Goal: Find specific fact: Find specific fact

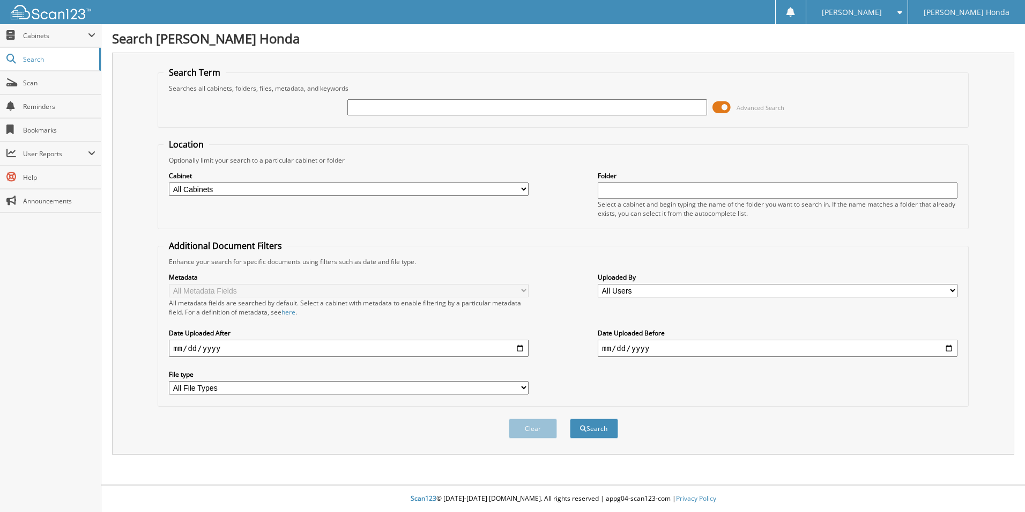
click at [723, 103] on span at bounding box center [722, 107] width 18 height 16
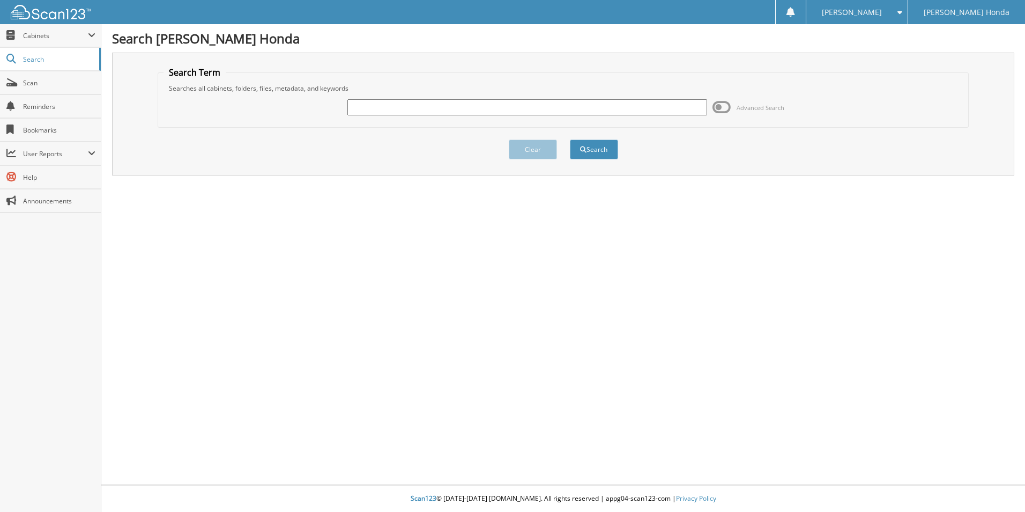
click at [488, 106] on input "text" at bounding box center [527, 107] width 360 height 16
type input "233128A"
click at [570, 139] on button "Search" at bounding box center [594, 149] width 48 height 20
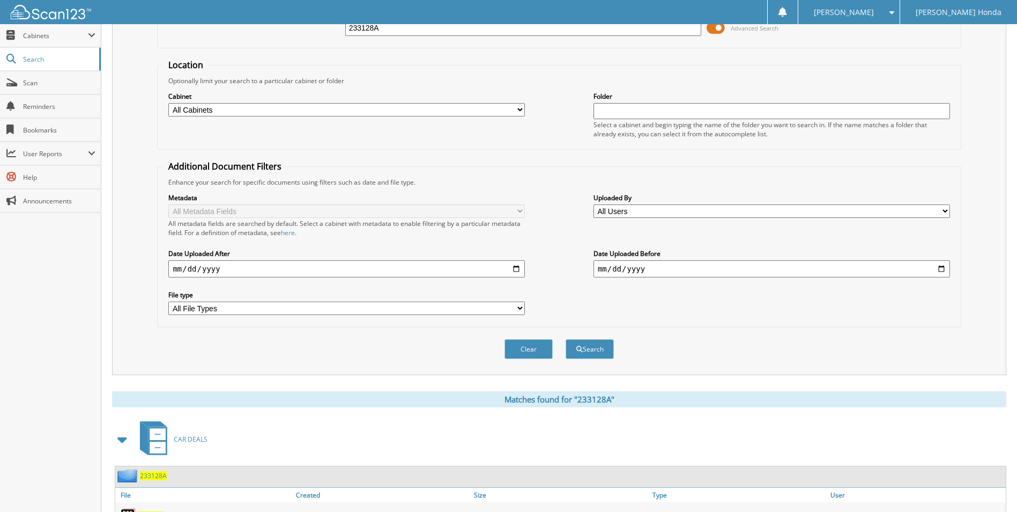
scroll to position [130, 0]
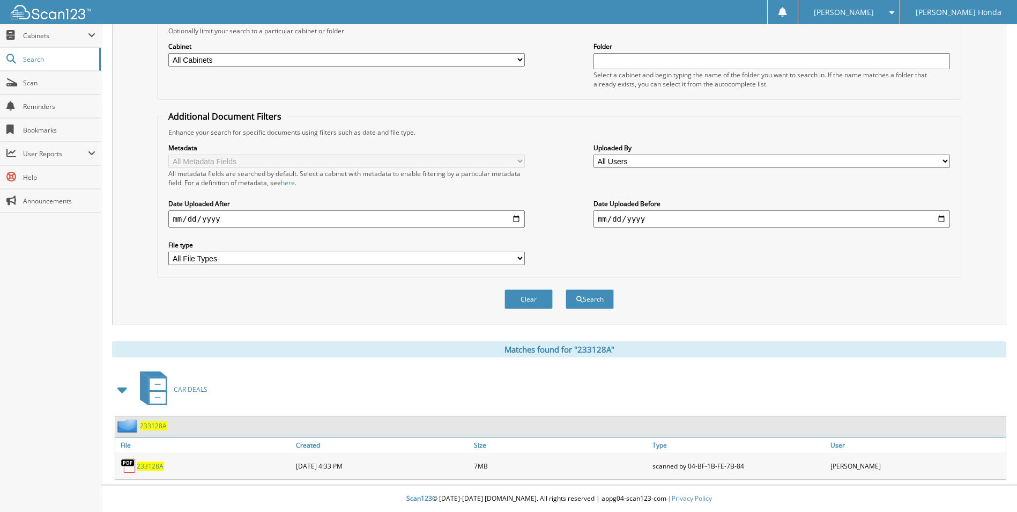
click at [147, 461] on link "233128A" at bounding box center [150, 465] width 27 height 9
